Goal: Task Accomplishment & Management: Manage account settings

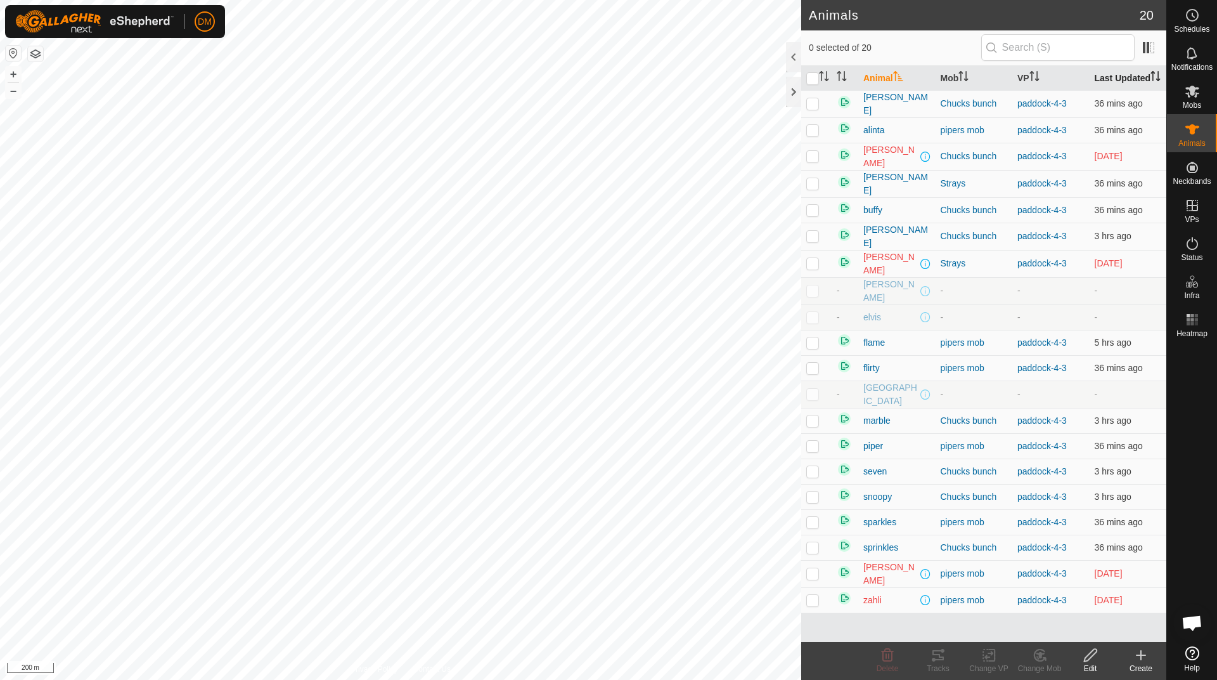
click at [1115, 83] on th "Last Updated" at bounding box center [1128, 78] width 77 height 25
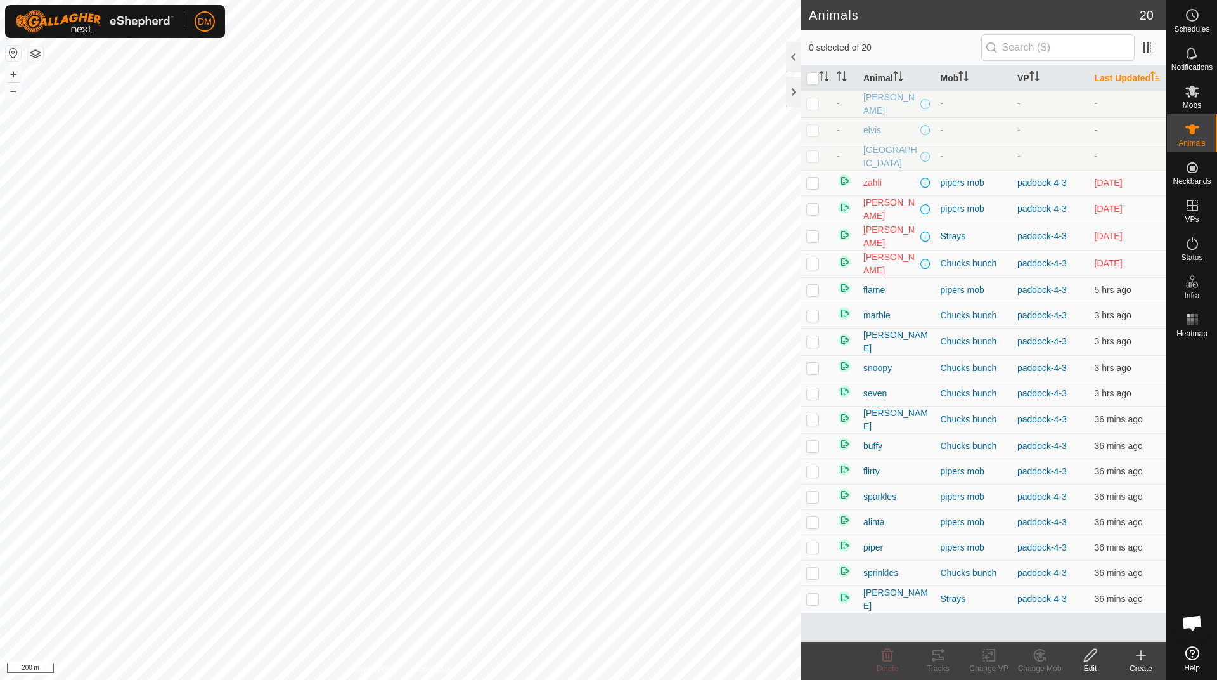
click at [1126, 80] on th "Last Updated" at bounding box center [1128, 78] width 77 height 25
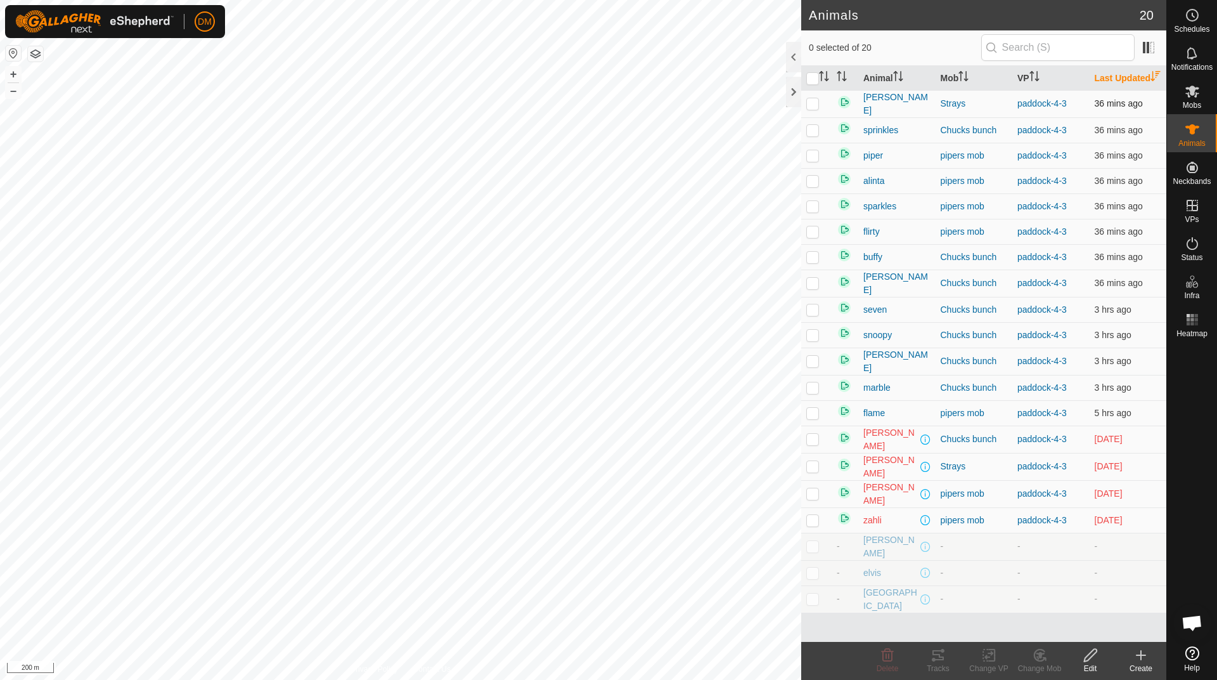
click at [812, 108] on p-checkbox at bounding box center [813, 103] width 13 height 10
checkbox input "false"
click at [815, 288] on p-checkbox at bounding box center [813, 283] width 13 height 10
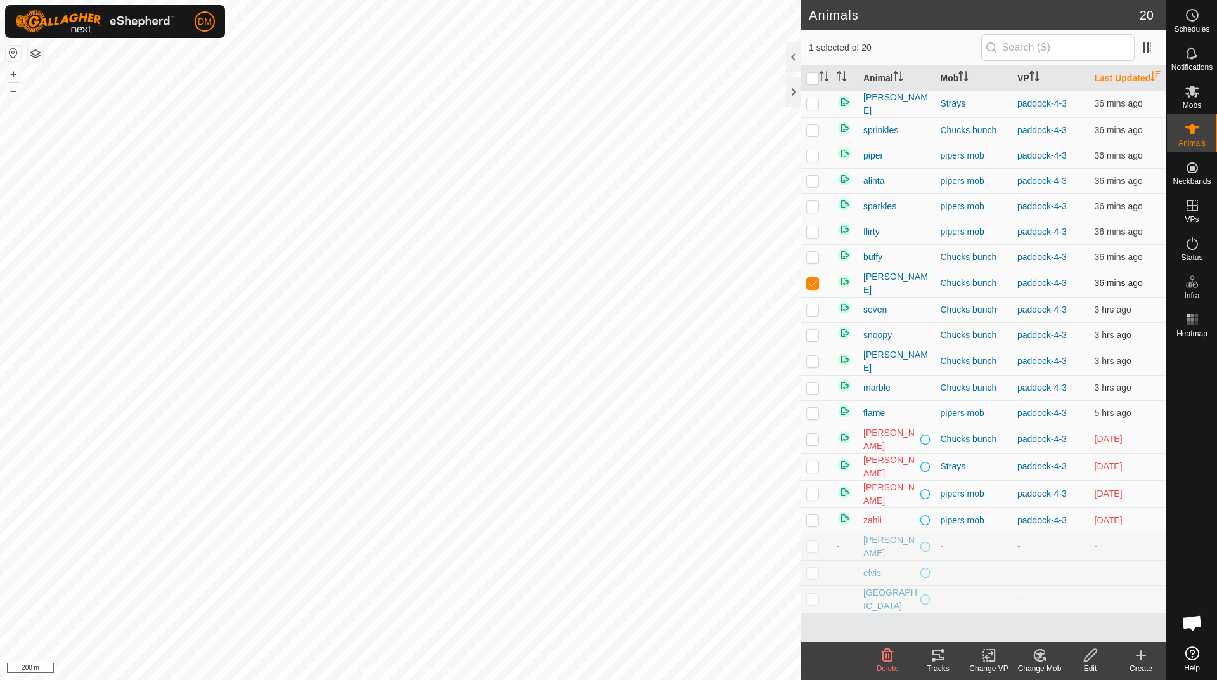
checkbox input "false"
click at [812, 237] on p-checkbox at bounding box center [813, 231] width 13 height 10
click at [813, 237] on p-checkbox at bounding box center [813, 231] width 13 height 10
checkbox input "false"
click at [817, 211] on p-checkbox at bounding box center [813, 206] width 13 height 10
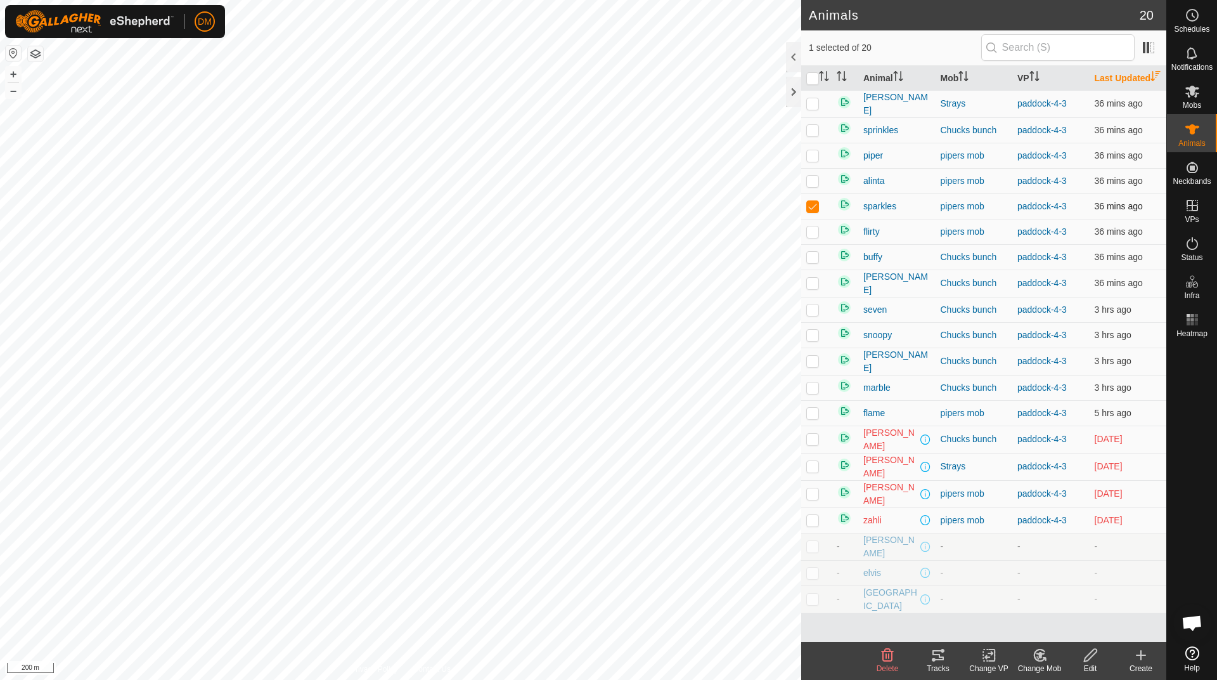
click at [817, 211] on p-checkbox at bounding box center [813, 206] width 13 height 10
checkbox input "false"
click at [819, 193] on td at bounding box center [816, 180] width 30 height 25
checkbox input "false"
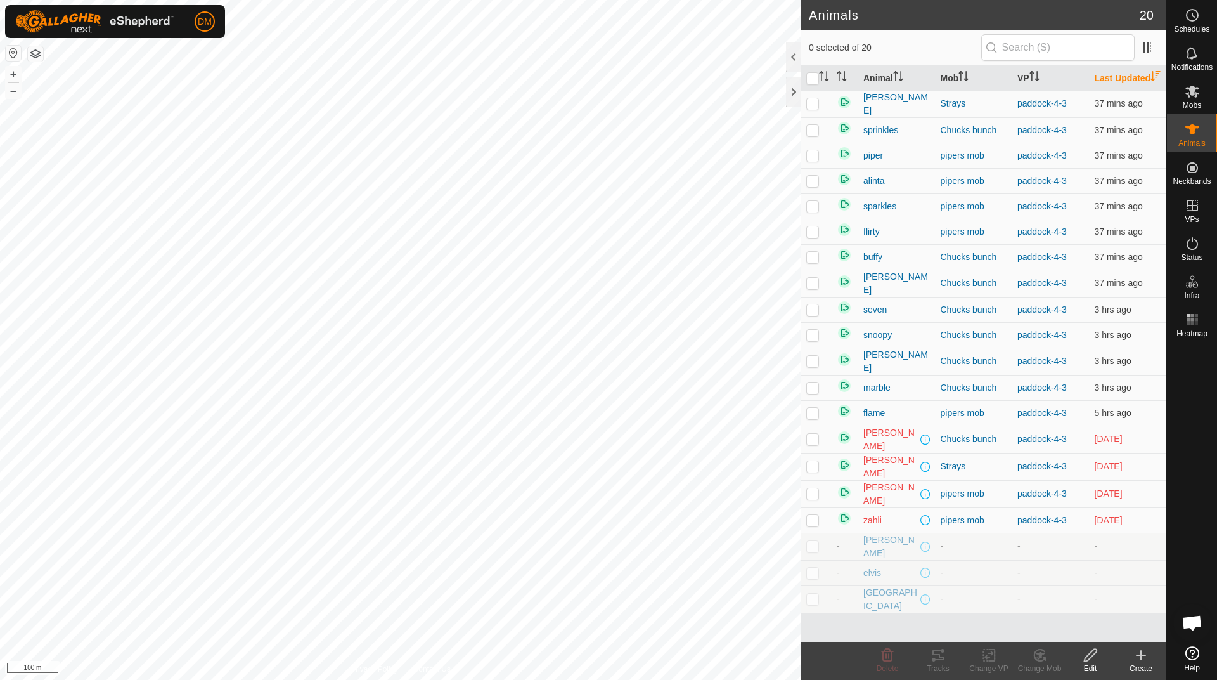
click at [807, 444] on p-checkbox at bounding box center [813, 439] width 13 height 10
checkbox input "false"
